Goal: Task Accomplishment & Management: Use online tool/utility

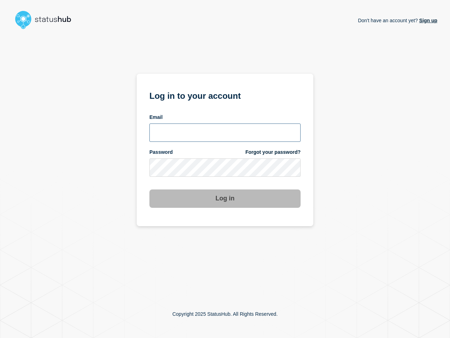
type input "[PERSON_NAME][EMAIL_ADDRESS][PERSON_NAME][DOMAIN_NAME]"
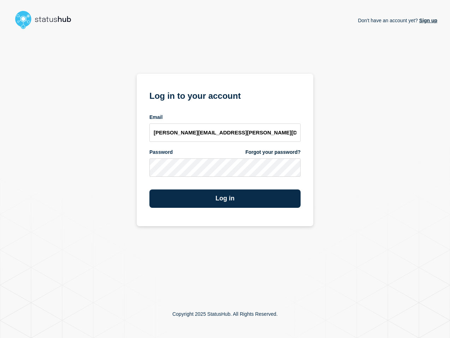
click at [227, 183] on form "Log in to your account Email [PERSON_NAME][EMAIL_ADDRESS][PERSON_NAME][DOMAIN_N…" at bounding box center [224, 148] width 151 height 119
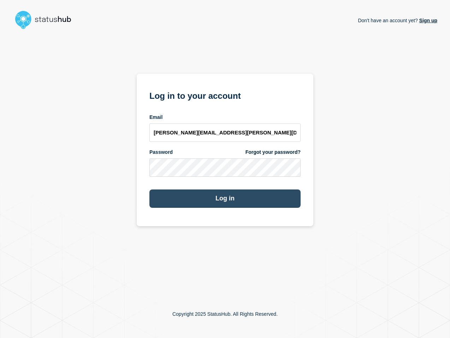
click at [222, 198] on button "Log in" at bounding box center [224, 198] width 151 height 18
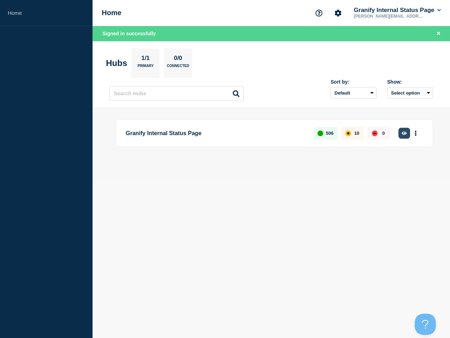
click at [403, 134] on icon "button" at bounding box center [403, 133] width 5 height 4
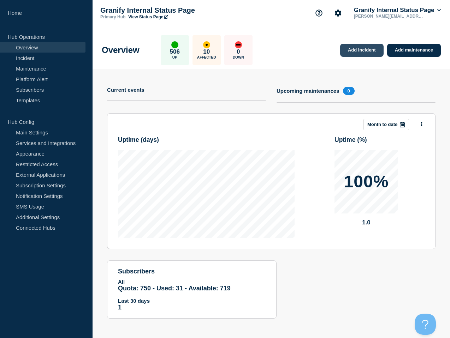
click at [358, 49] on link "Add incident" at bounding box center [361, 50] width 43 height 13
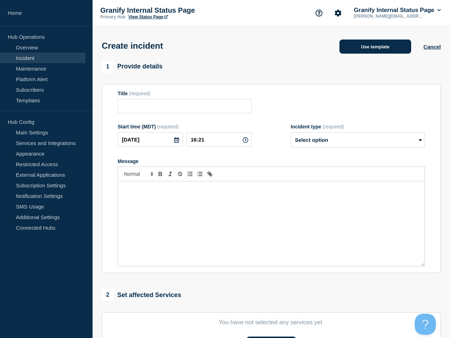
click at [366, 52] on button "Use template" at bounding box center [375, 47] width 72 height 14
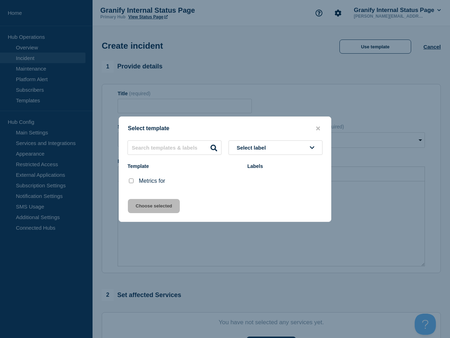
click at [132, 182] on input "Metrics for checkbox" at bounding box center [131, 181] width 5 height 5
checkbox input "true"
click at [148, 207] on button "Choose selected" at bounding box center [154, 206] width 52 height 14
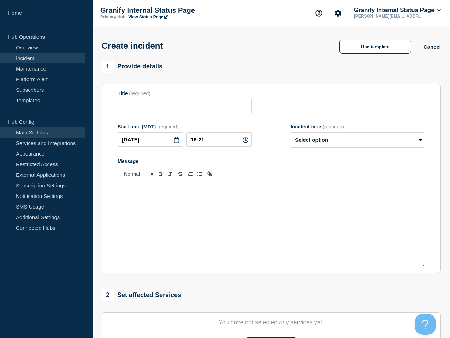
type input "Metrics for"
select select "monitoring"
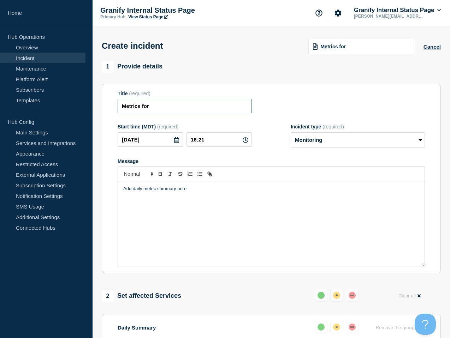
click at [177, 105] on input "Metrics for" at bounding box center [184, 106] width 134 height 14
click at [197, 109] on input "Metrics for" at bounding box center [184, 106] width 134 height 14
type input "Metrics for 9/8"
click at [290, 247] on div "Add daily metric summary here" at bounding box center [271, 223] width 306 height 85
paste div "Message"
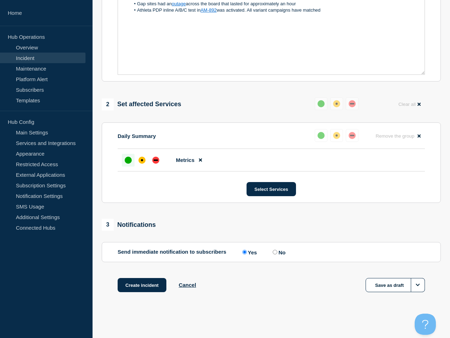
scroll to position [201, 0]
click at [149, 283] on button "Create incident" at bounding box center [141, 285] width 49 height 14
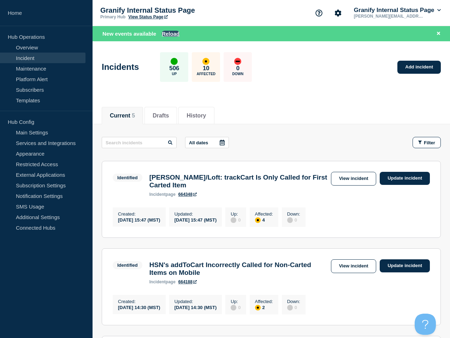
click at [174, 32] on button "Reload" at bounding box center [171, 34] width 18 height 6
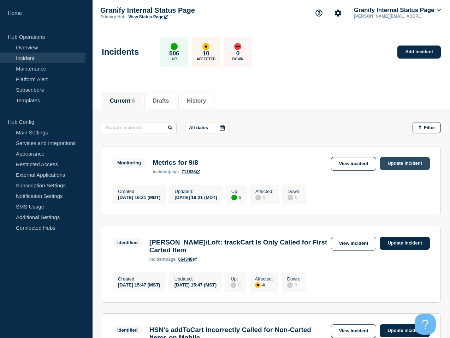
click at [394, 163] on link "Update incident" at bounding box center [404, 163] width 50 height 13
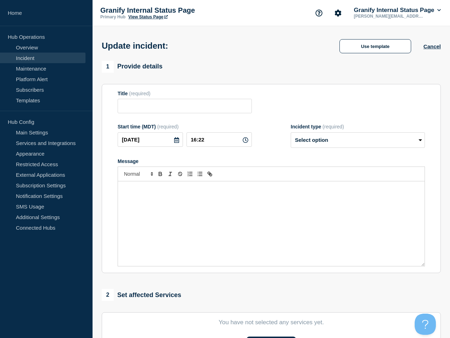
type input "Metrics for 9/8"
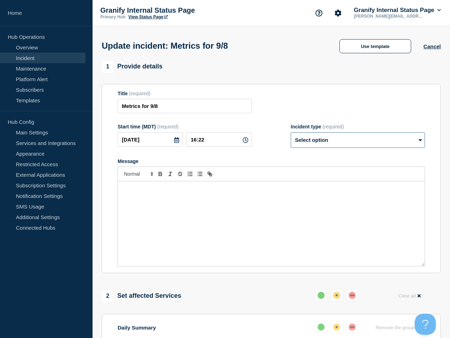
click at [350, 147] on select "Select option Investigating Identified Monitoring Resolved" at bounding box center [357, 140] width 134 height 16
select select "resolved"
click at [290, 137] on select "Select option Investigating Identified Monitoring Resolved" at bounding box center [357, 140] width 134 height 16
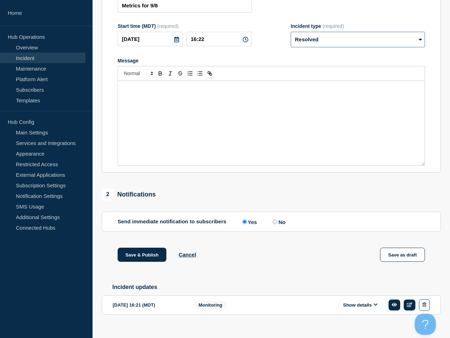
scroll to position [119, 0]
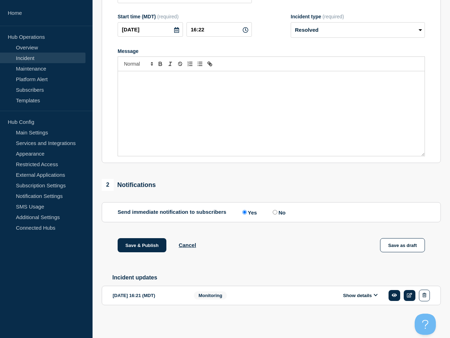
click at [273, 210] on input "No" at bounding box center [274, 212] width 5 height 5
radio input "true"
radio input "false"
click at [148, 241] on button "Save & Publish" at bounding box center [141, 245] width 49 height 14
